Goal: Task Accomplishment & Management: Manage account settings

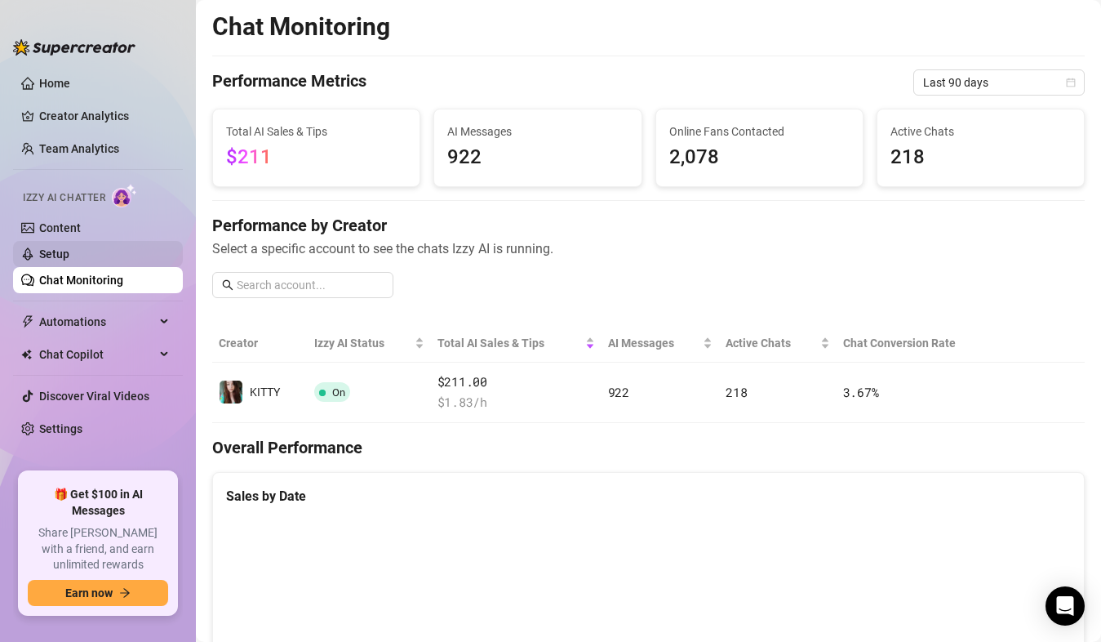
click at [69, 251] on link "Setup" at bounding box center [54, 253] width 30 height 13
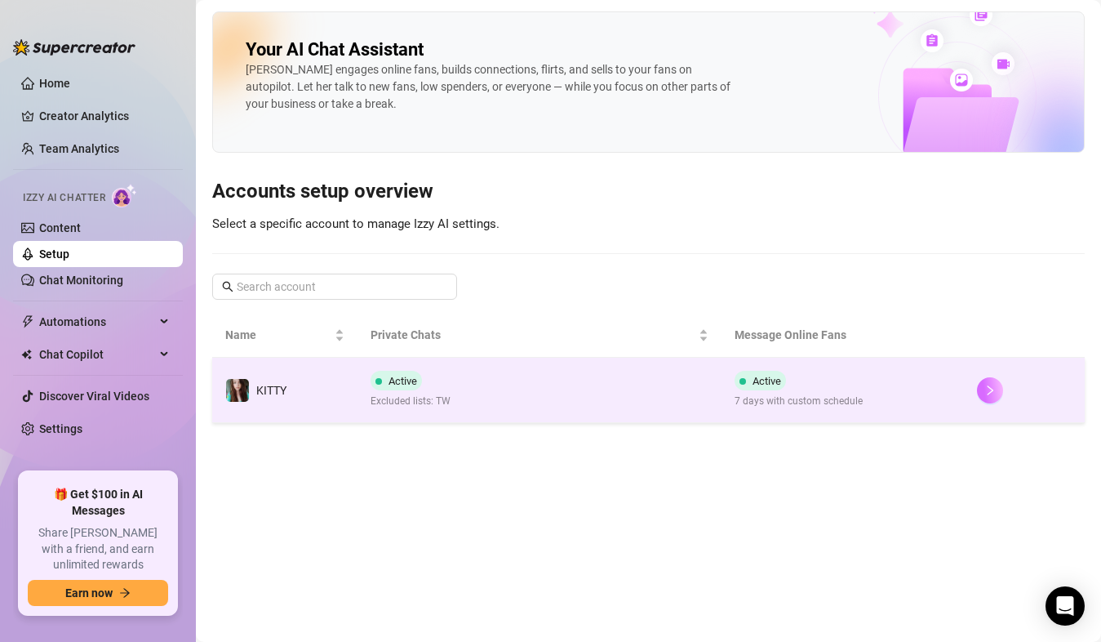
click at [988, 389] on icon "right" at bounding box center [989, 389] width 11 height 11
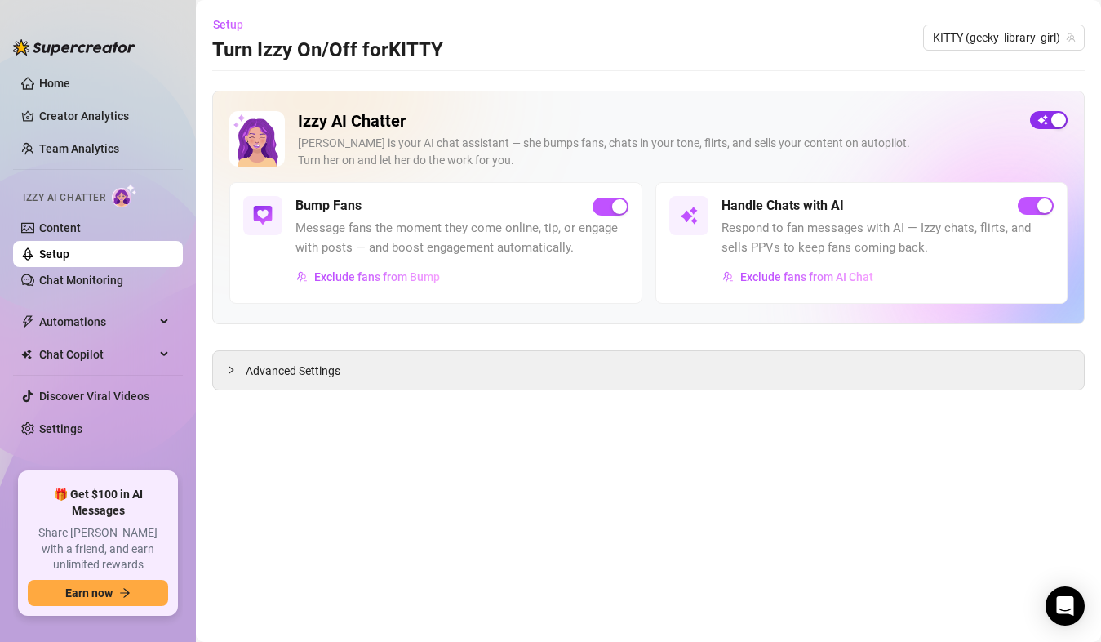
click at [1051, 121] on div "button" at bounding box center [1058, 120] width 15 height 15
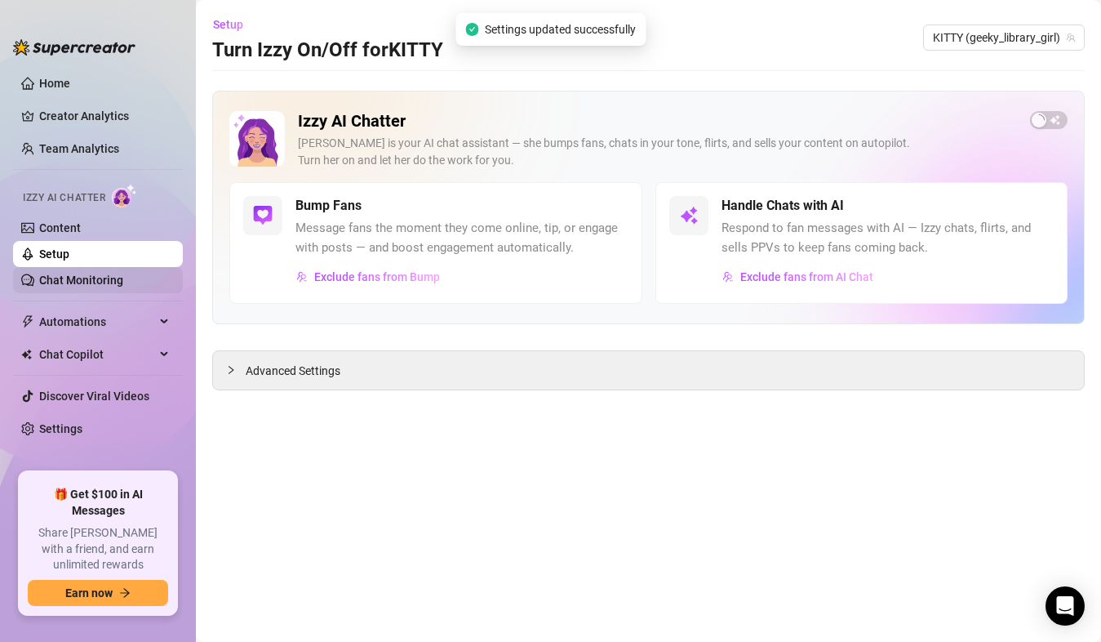
click at [107, 282] on link "Chat Monitoring" at bounding box center [81, 279] width 84 height 13
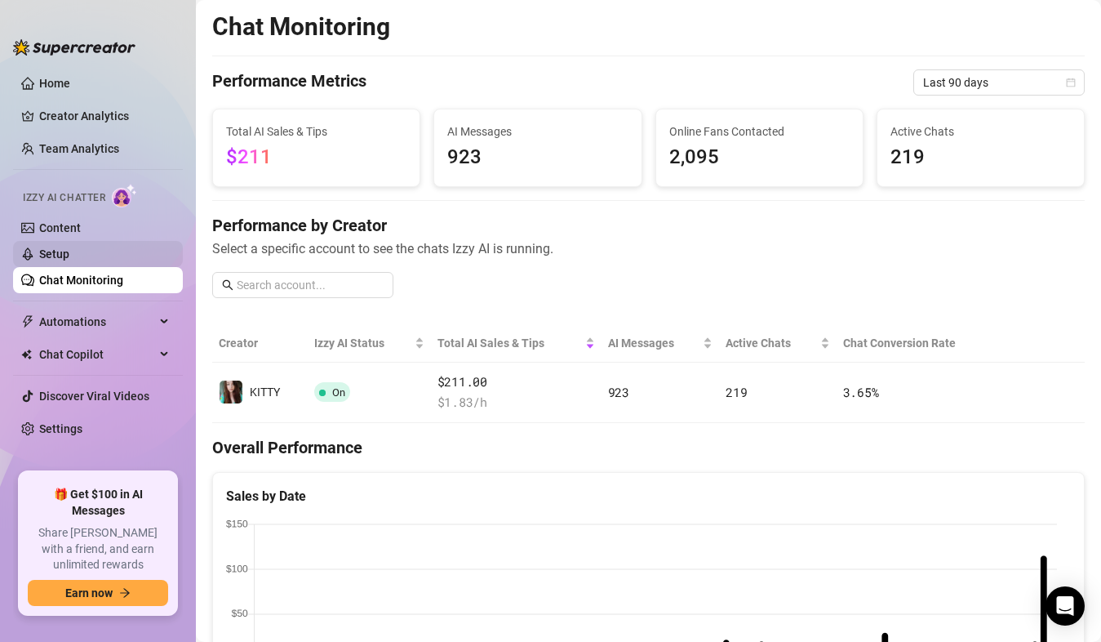
click at [69, 251] on link "Setup" at bounding box center [54, 253] width 30 height 13
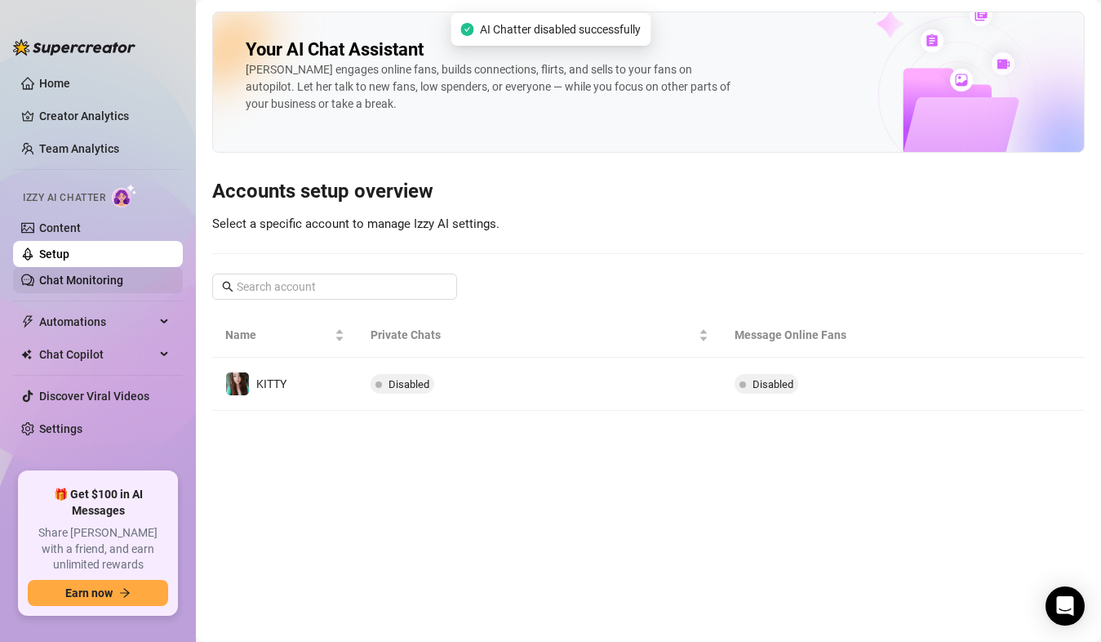
click at [87, 273] on link "Chat Monitoring" at bounding box center [81, 279] width 84 height 13
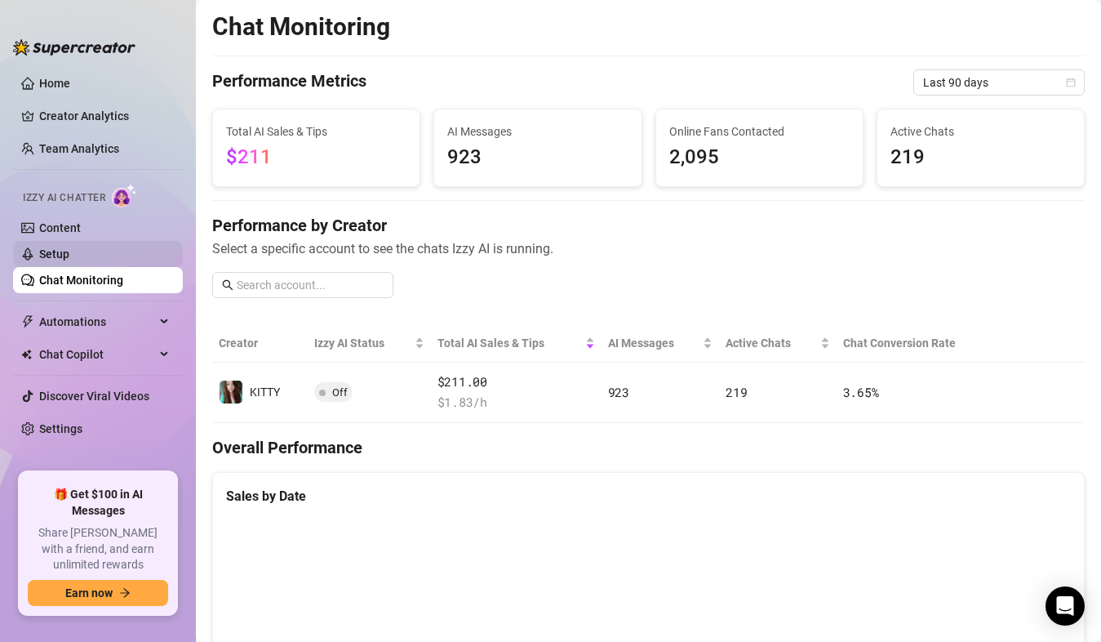
click at [60, 253] on link "Setup" at bounding box center [54, 253] width 30 height 13
